Goal: Information Seeking & Learning: Compare options

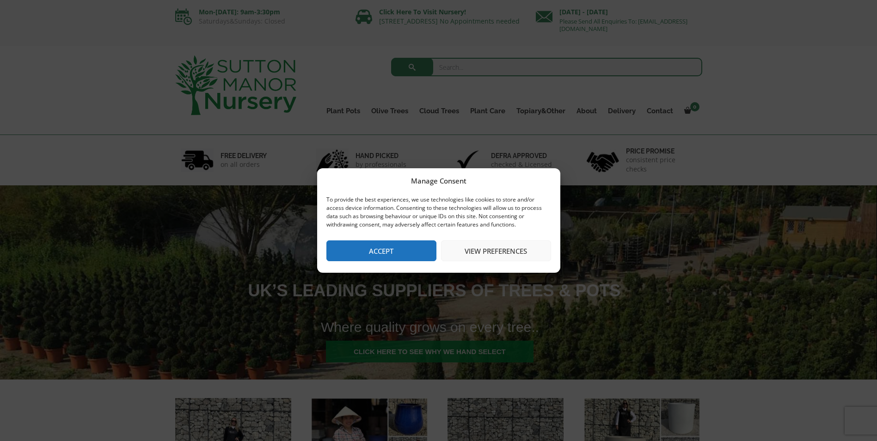
click at [398, 247] on button "Accept" at bounding box center [381, 250] width 110 height 21
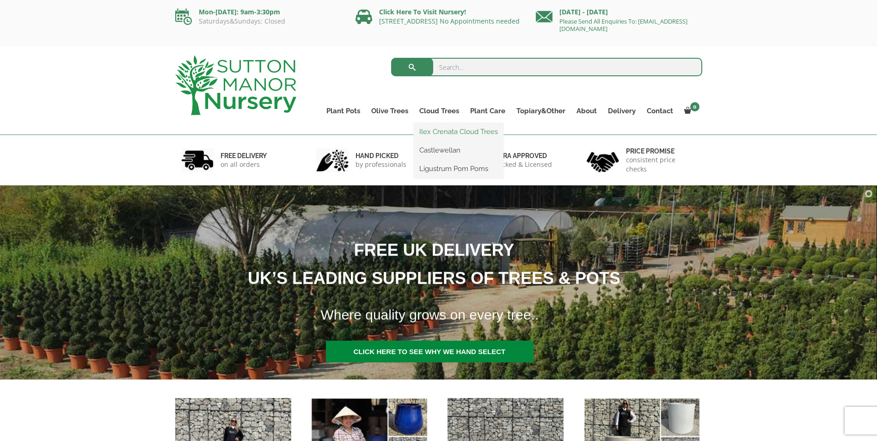
click at [442, 128] on link "Ilex Crenata Cloud Trees" at bounding box center [459, 132] width 90 height 14
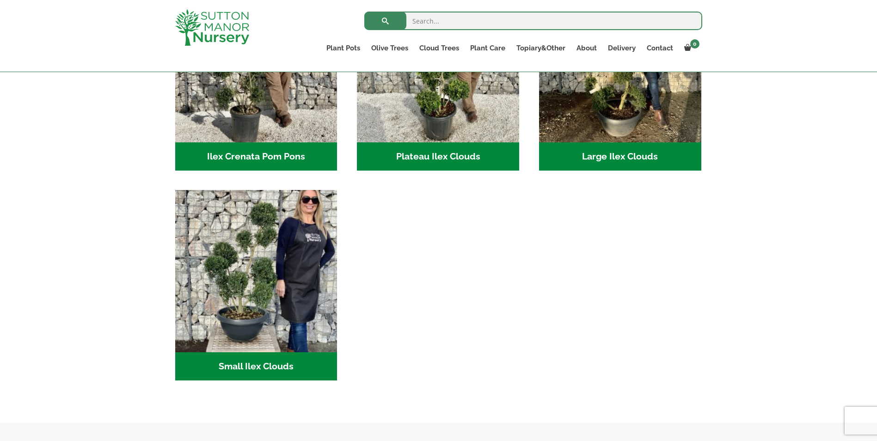
scroll to position [277, 0]
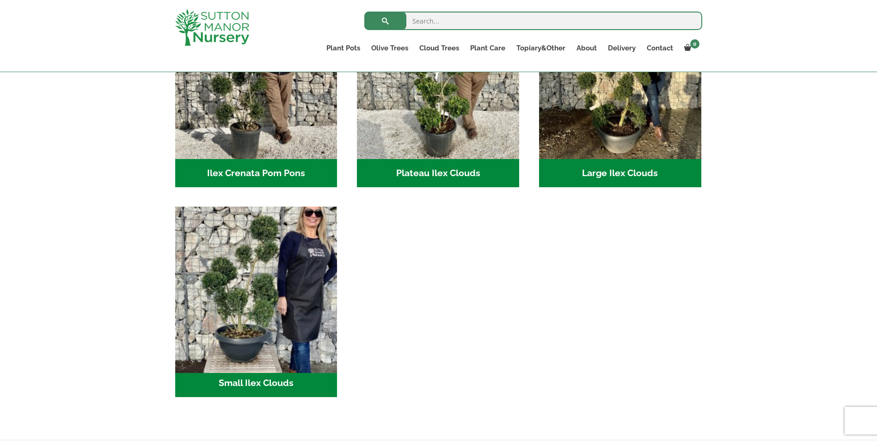
click at [325, 283] on img "Visit product category Small Ilex Clouds" at bounding box center [256, 288] width 170 height 170
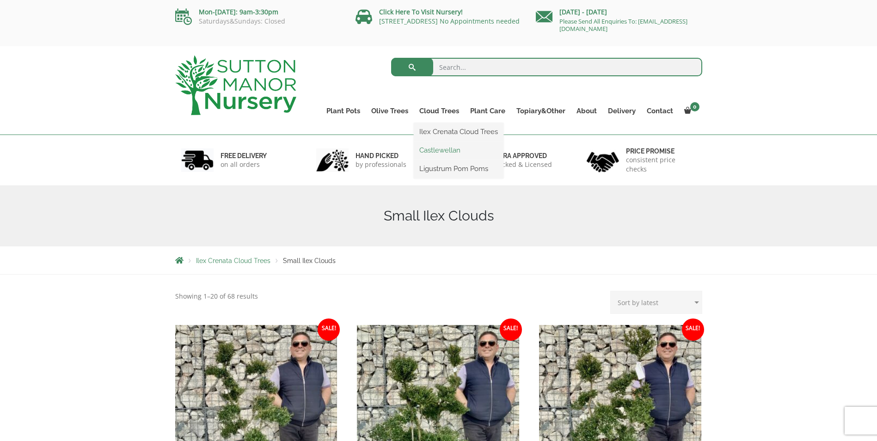
click at [440, 149] on link "Castlewellan" at bounding box center [459, 150] width 90 height 14
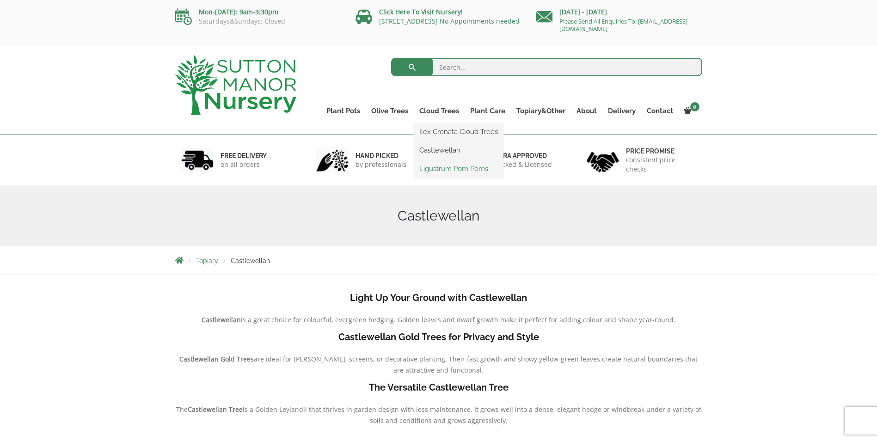
click at [443, 168] on link "Ligustrum Pom Poms" at bounding box center [459, 169] width 90 height 14
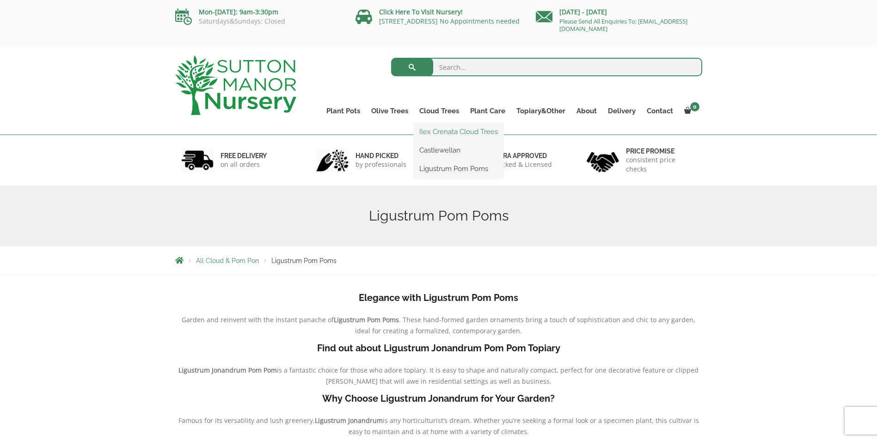
click at [447, 130] on link "Ilex Crenata Cloud Trees" at bounding box center [459, 132] width 90 height 14
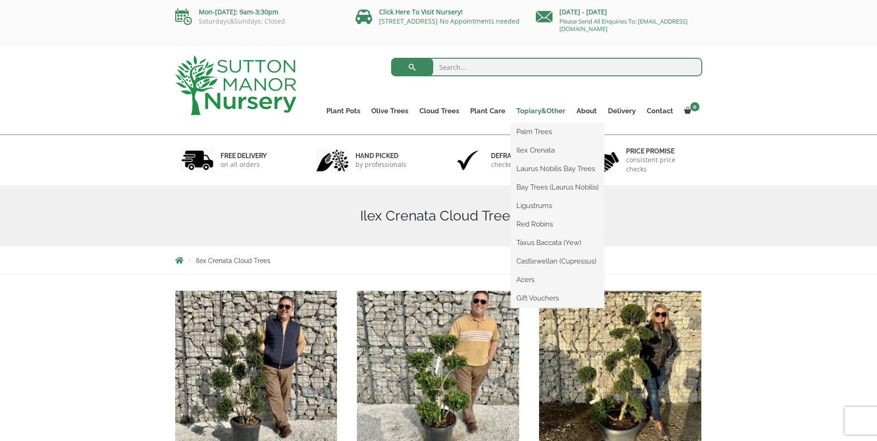
click at [534, 112] on link "Topiary&Other" at bounding box center [541, 110] width 60 height 13
click at [536, 148] on link "Ilex Crenata" at bounding box center [557, 150] width 93 height 14
click at [536, 152] on link "Ilex Crenata" at bounding box center [557, 150] width 93 height 14
click at [533, 166] on link "Laurus Nobilis Bay Trees" at bounding box center [557, 169] width 93 height 14
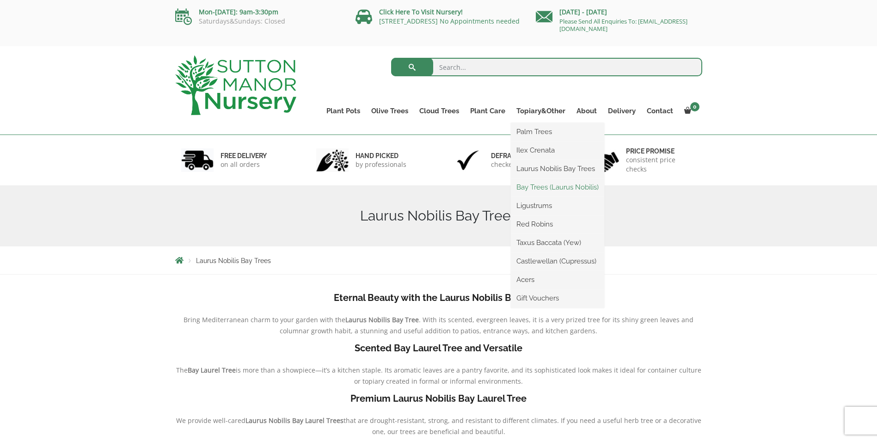
click at [537, 185] on link "Bay Trees (Laurus Nobilis)" at bounding box center [557, 187] width 93 height 14
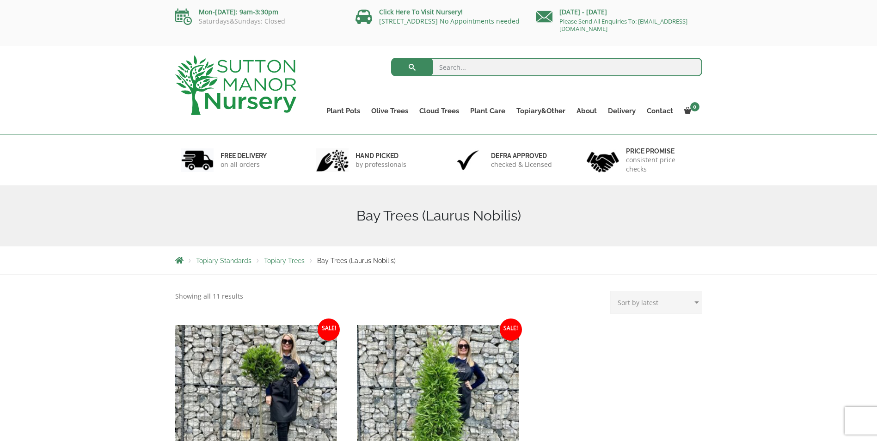
scroll to position [46, 0]
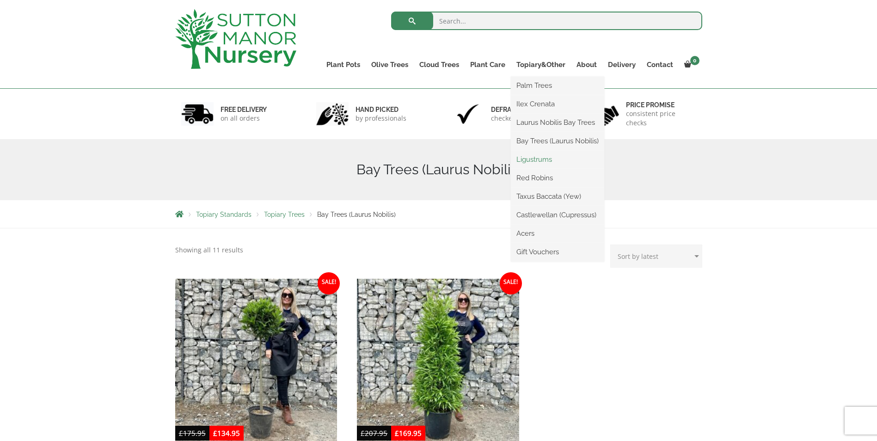
click at [536, 161] on link "Ligustrums" at bounding box center [557, 160] width 93 height 14
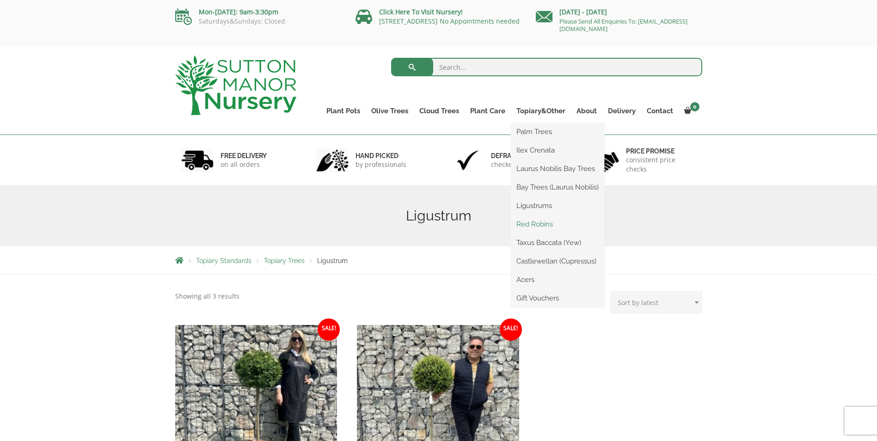
click at [534, 224] on link "Red Robins" at bounding box center [557, 224] width 93 height 14
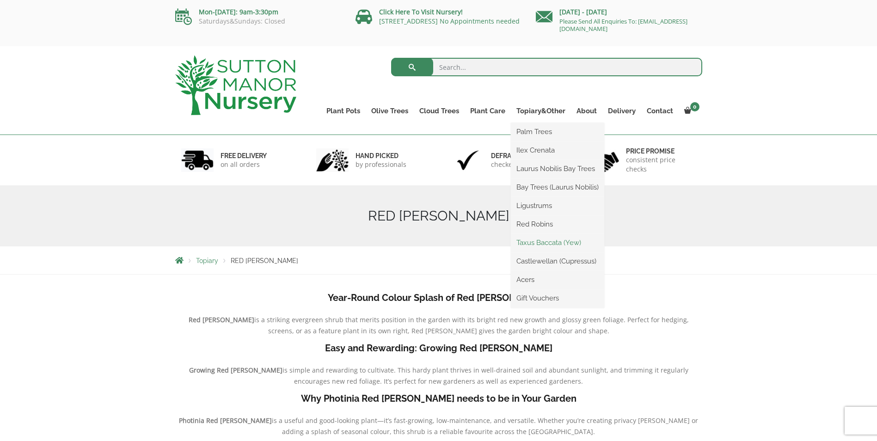
click at [558, 241] on link "Taxus Baccata (Yew)" at bounding box center [557, 243] width 93 height 14
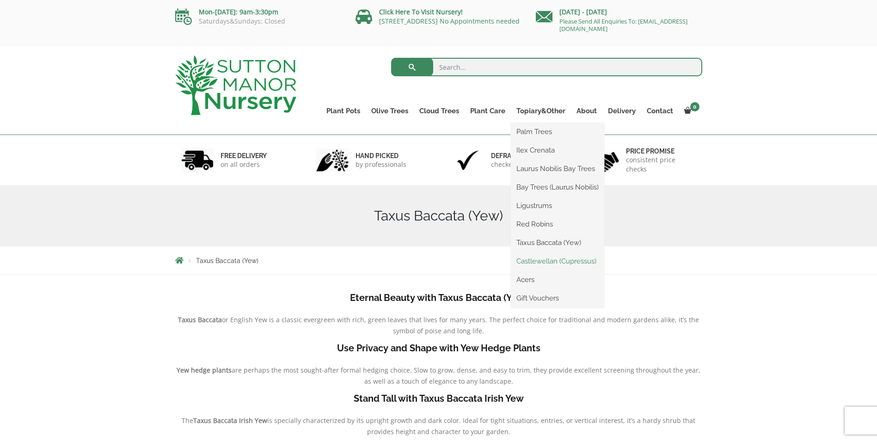
click at [537, 263] on link "Castlewellan (Cupressus)" at bounding box center [557, 261] width 93 height 14
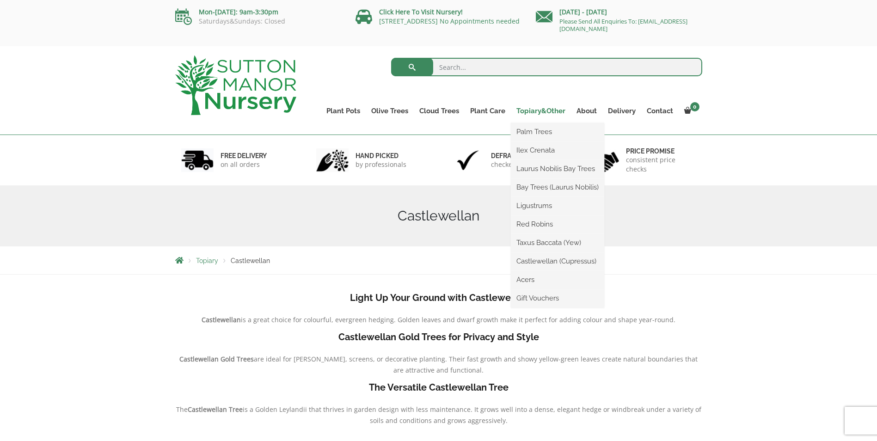
click at [550, 111] on link "Topiary&Other" at bounding box center [541, 110] width 60 height 13
click at [520, 279] on link "Acers" at bounding box center [557, 280] width 93 height 14
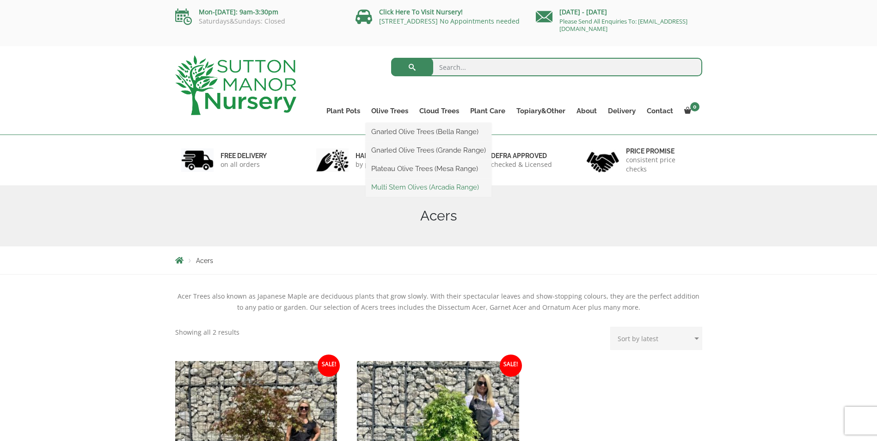
click at [397, 185] on link "Multi Stem Olives (Arcadia Range)" at bounding box center [429, 187] width 126 height 14
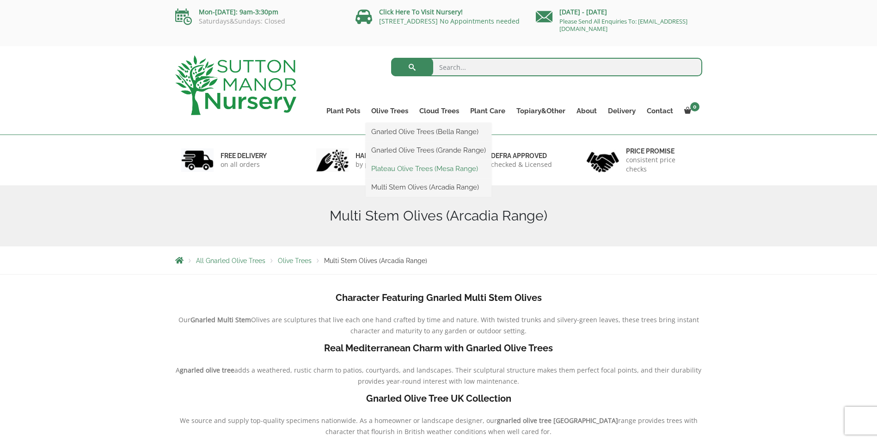
click at [394, 170] on link "Plateau Olive Trees (Mesa Range)" at bounding box center [429, 169] width 126 height 14
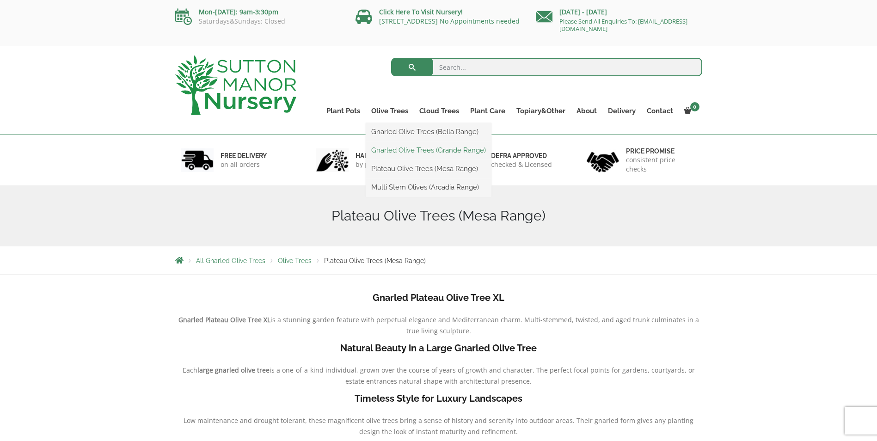
click at [404, 151] on link "Gnarled Olive Trees (Grande Range)" at bounding box center [429, 150] width 126 height 14
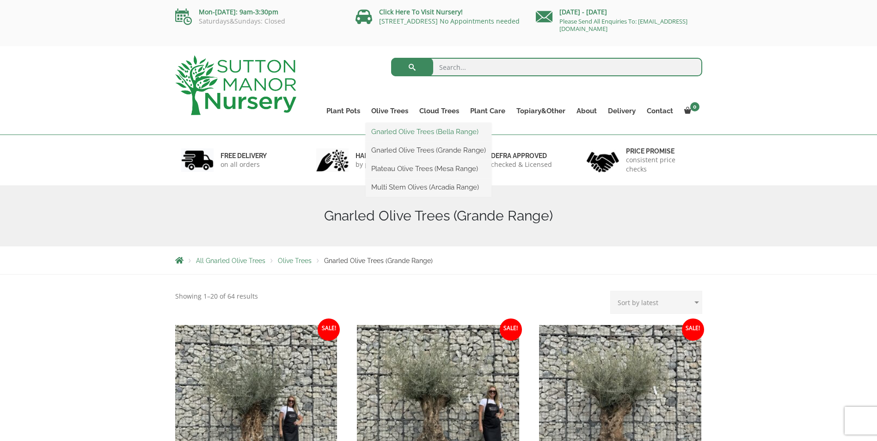
click at [404, 133] on link "Gnarled Olive Trees (Bella Range)" at bounding box center [429, 132] width 126 height 14
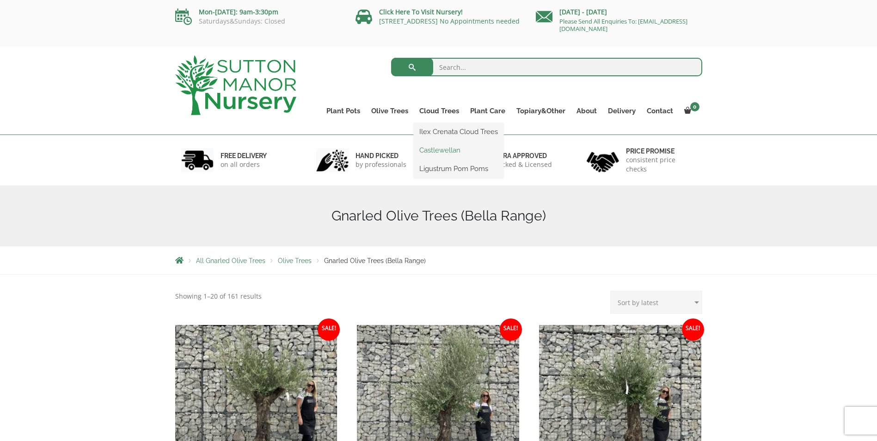
click at [447, 148] on link "Castlewellan" at bounding box center [459, 150] width 90 height 14
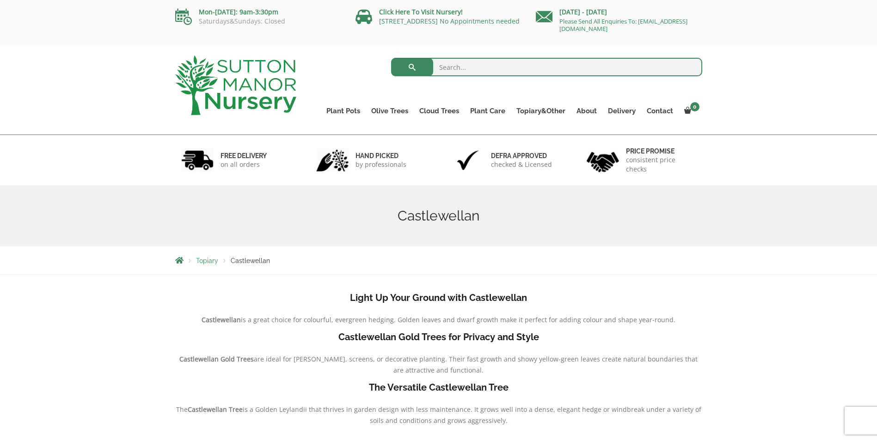
click at [445, 112] on link "Cloud Trees" at bounding box center [439, 110] width 51 height 13
click at [444, 168] on link "Ligustrum Pom Poms" at bounding box center [459, 169] width 90 height 14
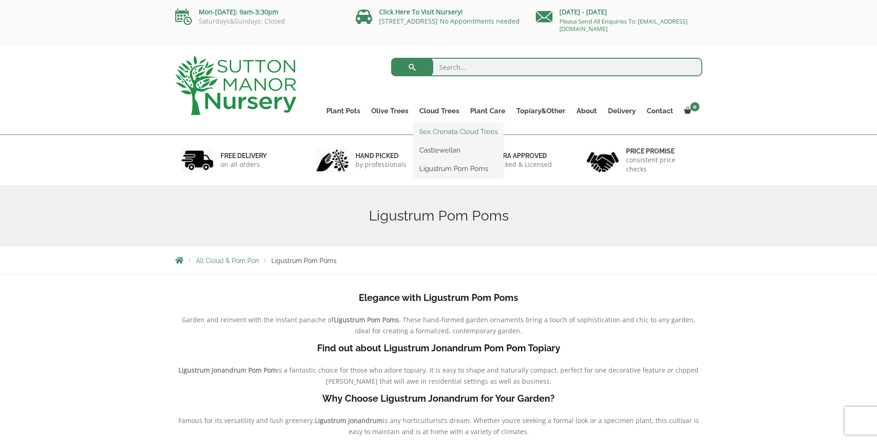
click at [446, 129] on link "Ilex Crenata Cloud Trees" at bounding box center [459, 132] width 90 height 14
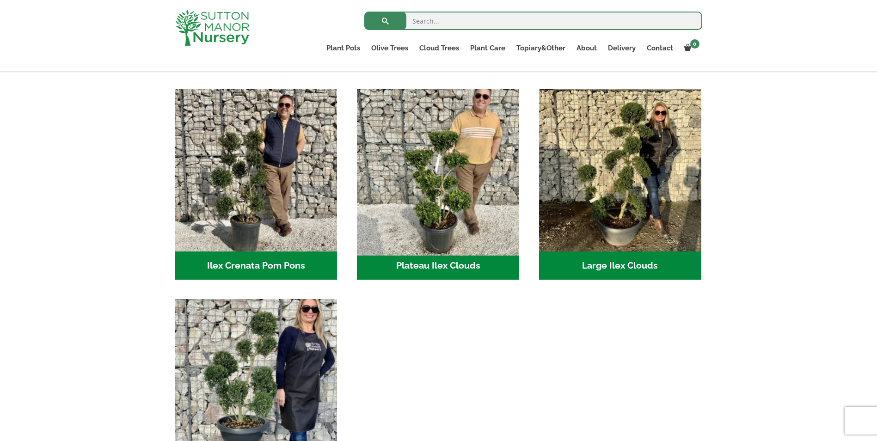
click at [450, 184] on img "Visit product category Plateau Ilex Clouds" at bounding box center [438, 170] width 170 height 170
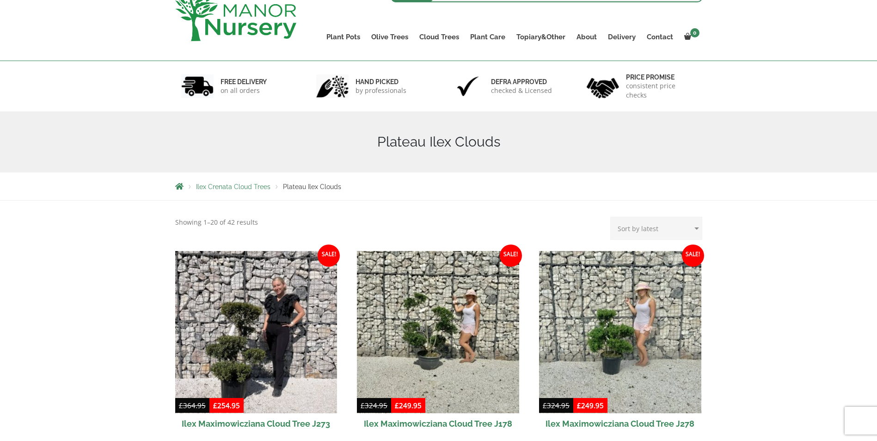
scroll to position [139, 0]
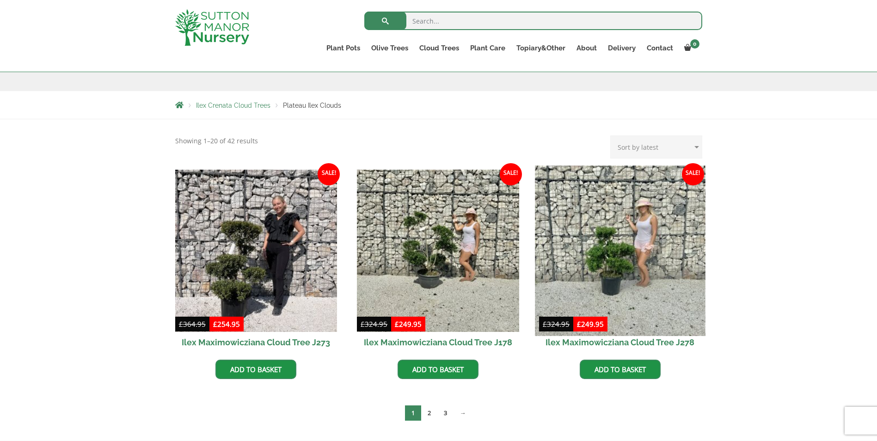
click at [624, 278] on img at bounding box center [620, 250] width 170 height 170
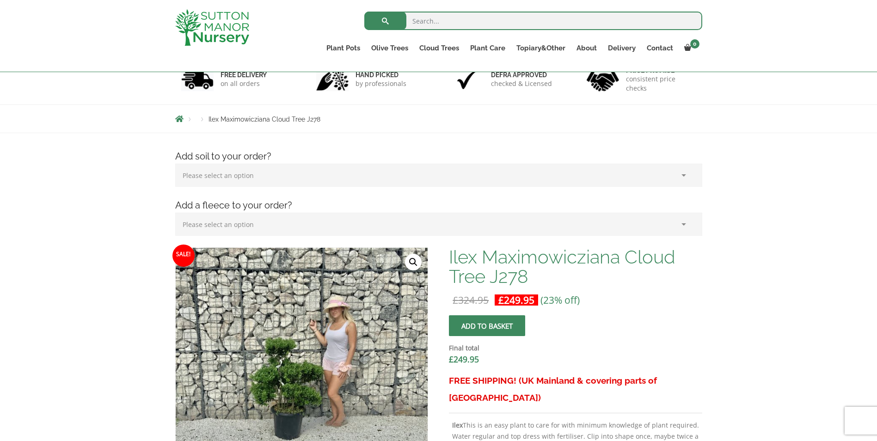
scroll to position [231, 0]
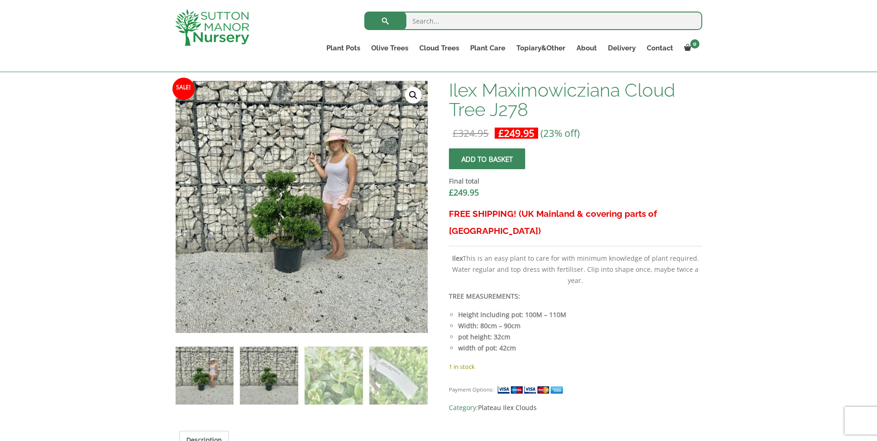
click at [274, 378] on img at bounding box center [269, 376] width 58 height 58
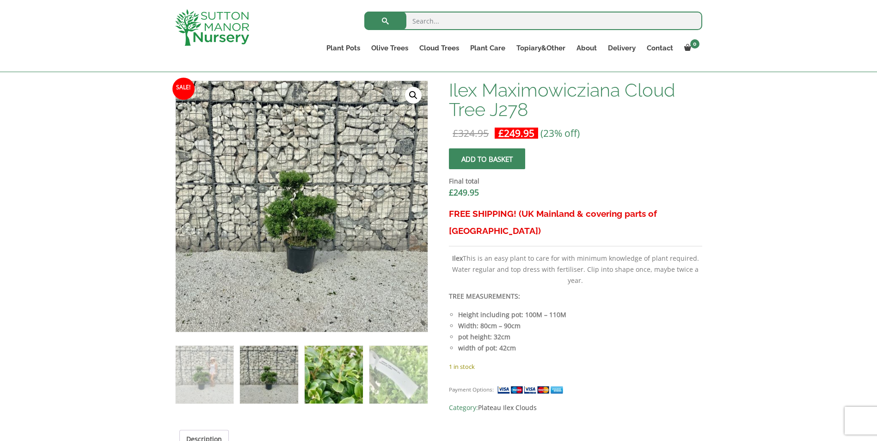
click at [342, 374] on img at bounding box center [334, 375] width 58 height 58
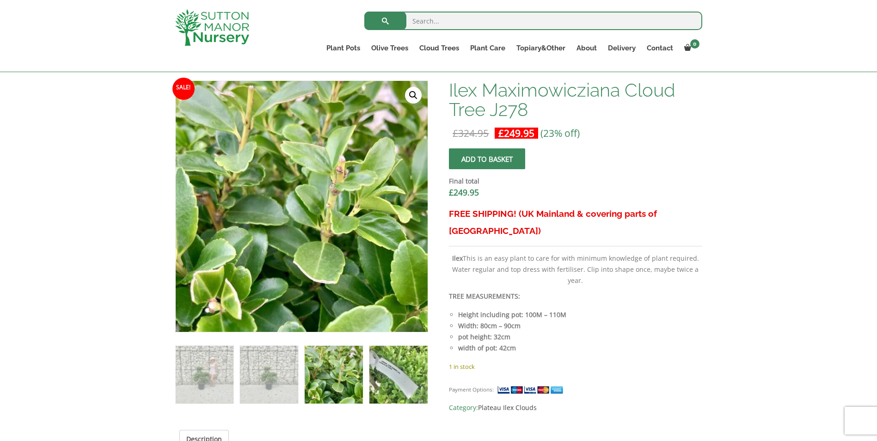
click at [399, 369] on img at bounding box center [398, 375] width 58 height 58
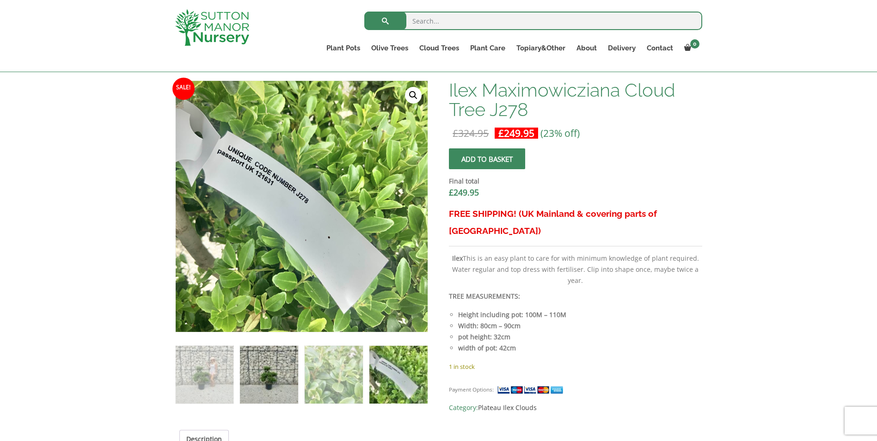
click at [263, 381] on img at bounding box center [269, 375] width 58 height 58
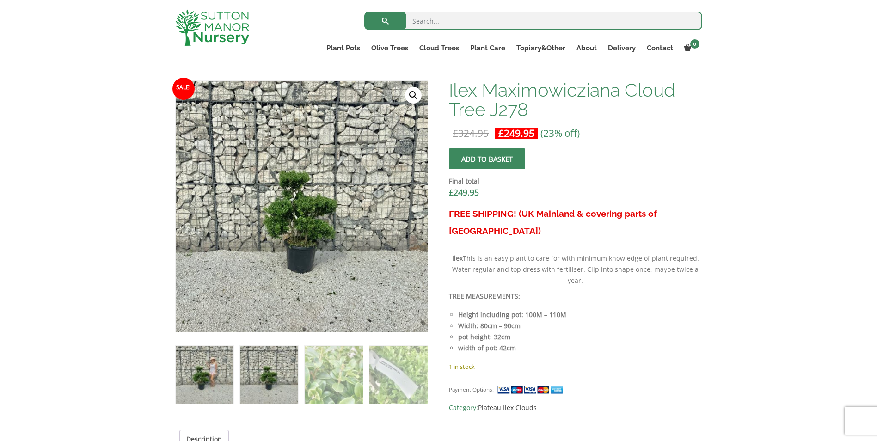
click at [213, 356] on img at bounding box center [205, 375] width 58 height 58
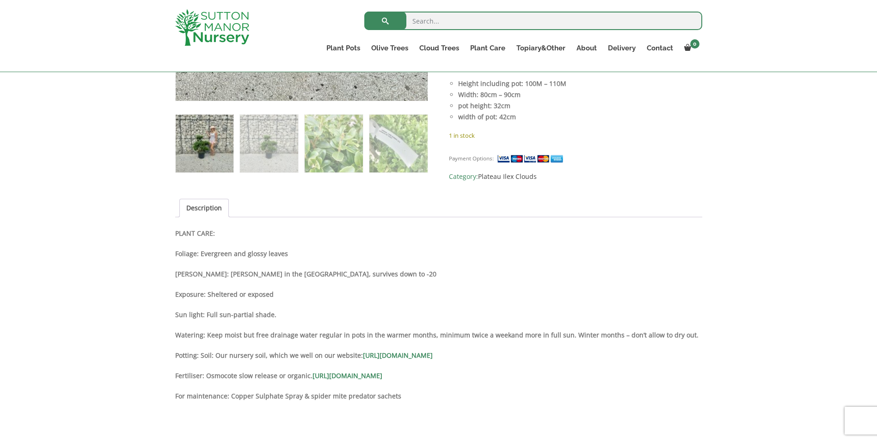
scroll to position [740, 0]
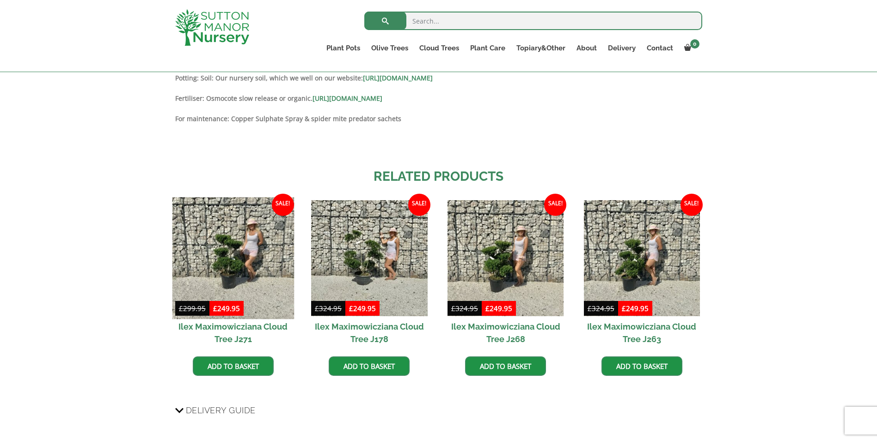
click at [233, 244] on img at bounding box center [233, 258] width 122 height 122
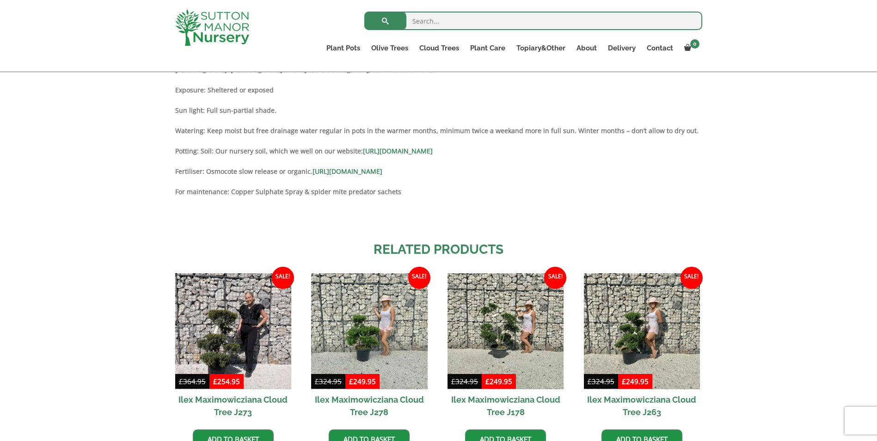
scroll to position [786, 0]
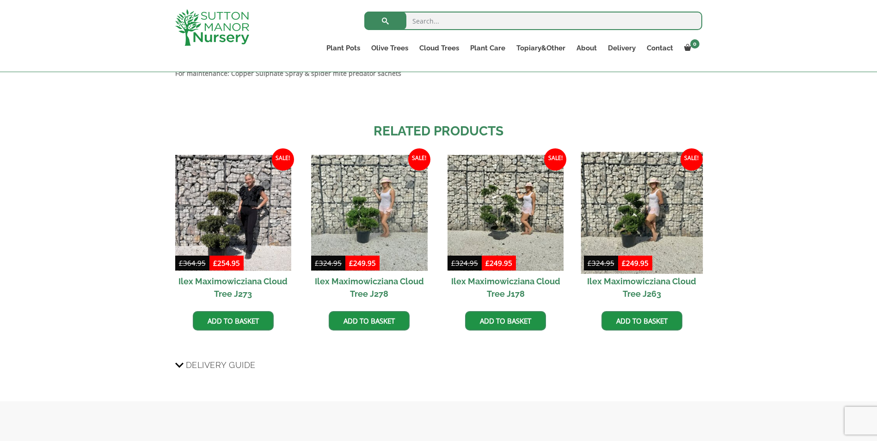
click at [659, 226] on img at bounding box center [642, 213] width 122 height 122
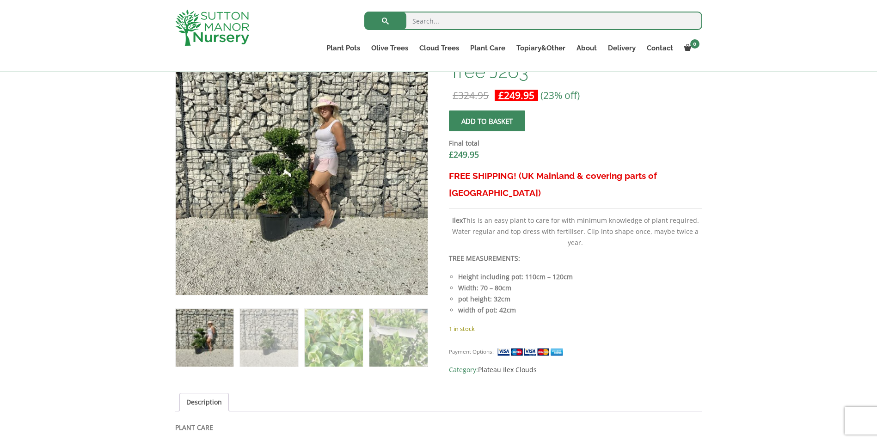
scroll to position [277, 0]
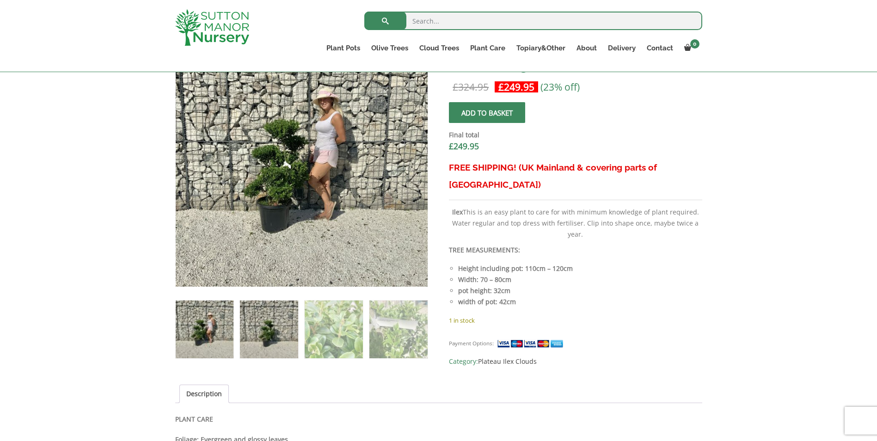
click at [279, 326] on img at bounding box center [269, 329] width 58 height 58
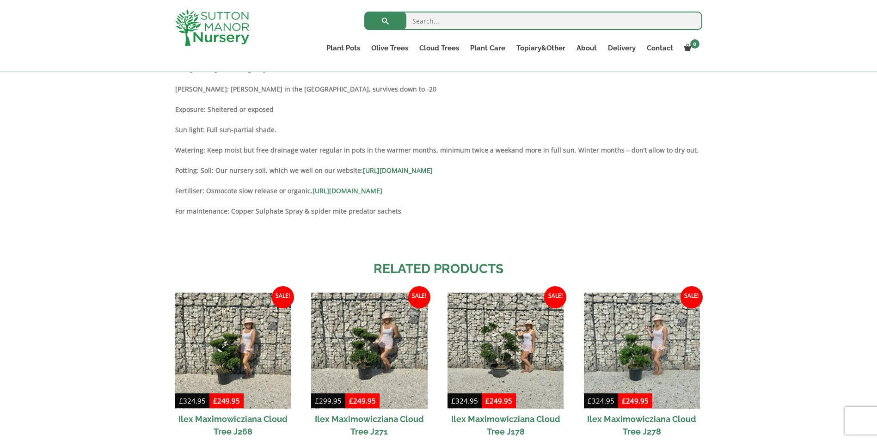
scroll to position [740, 0]
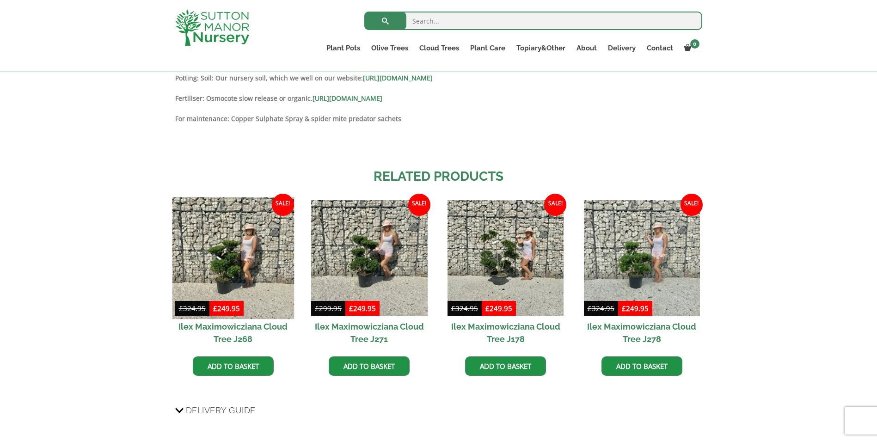
click at [221, 246] on img at bounding box center [233, 258] width 122 height 122
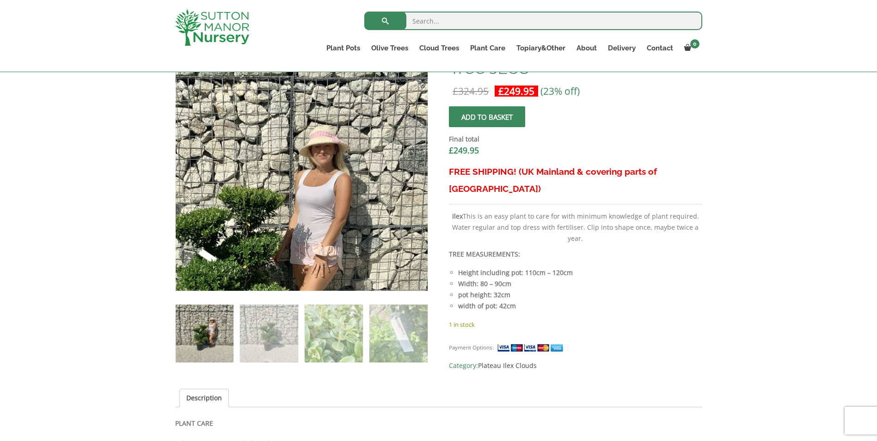
scroll to position [277, 0]
